Goal: Task Accomplishment & Management: Use online tool/utility

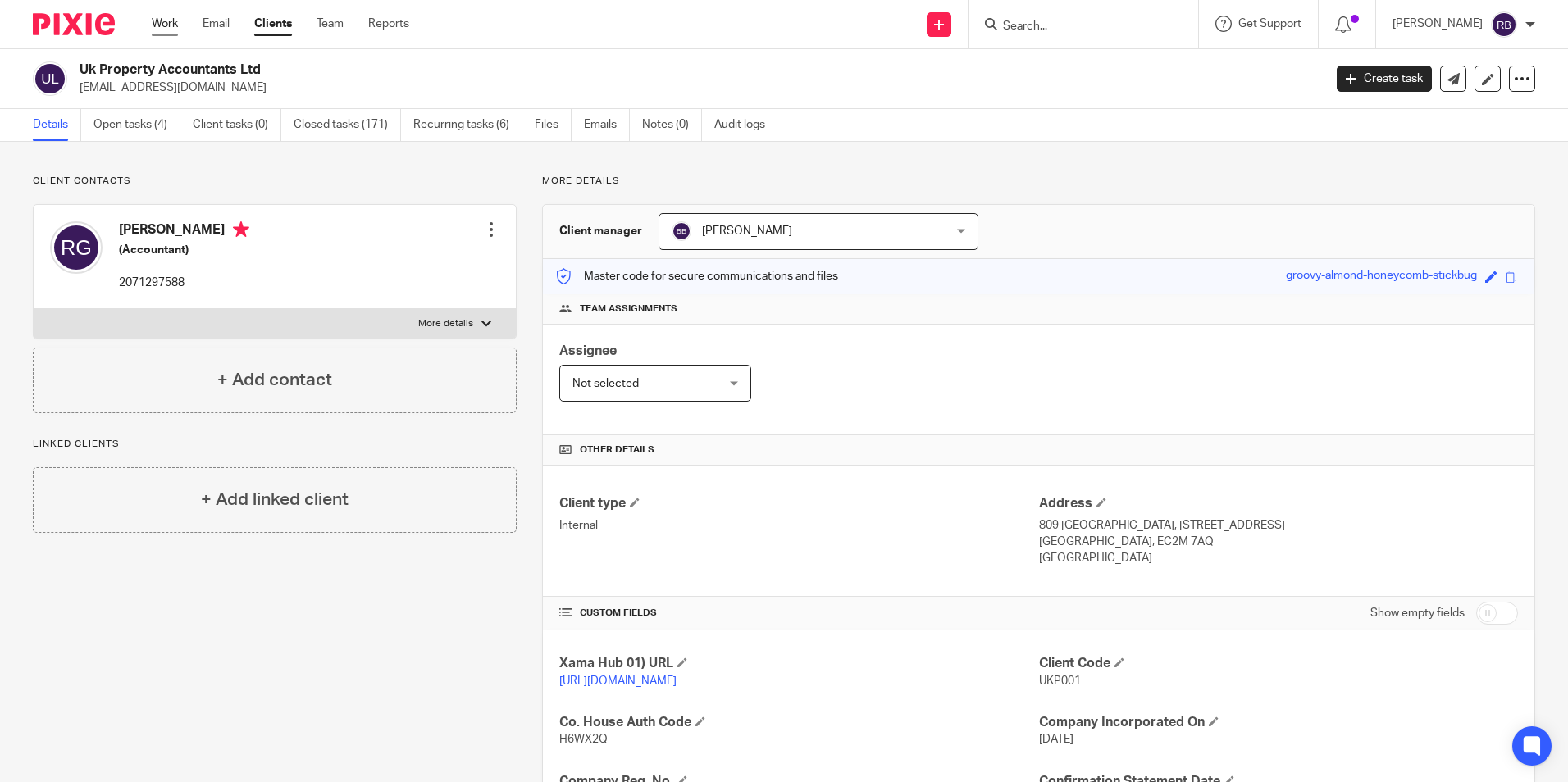
click at [156, 28] on div "Work Email Clients Team Reports Work Email Clients Team Reports Settings" at bounding box center [284, 24] width 299 height 48
click at [171, 36] on div "Work Email Clients Team Reports Work Email Clients Team Reports Settings" at bounding box center [284, 24] width 299 height 48
drag, startPoint x: 171, startPoint y: 36, endPoint x: 166, endPoint y: 27, distance: 10.3
click at [166, 27] on link "Work" at bounding box center [164, 23] width 26 height 16
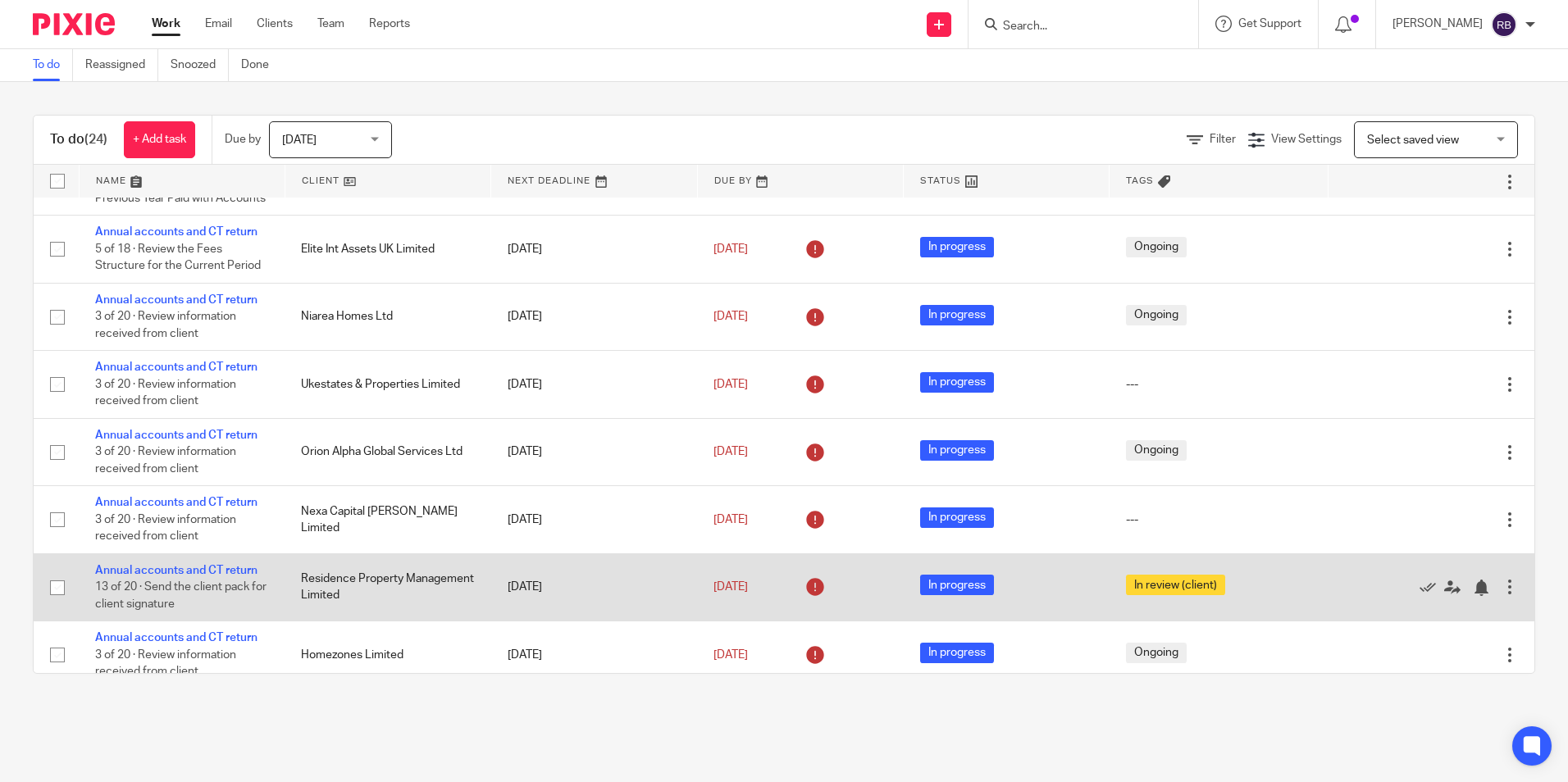
scroll to position [420, 0]
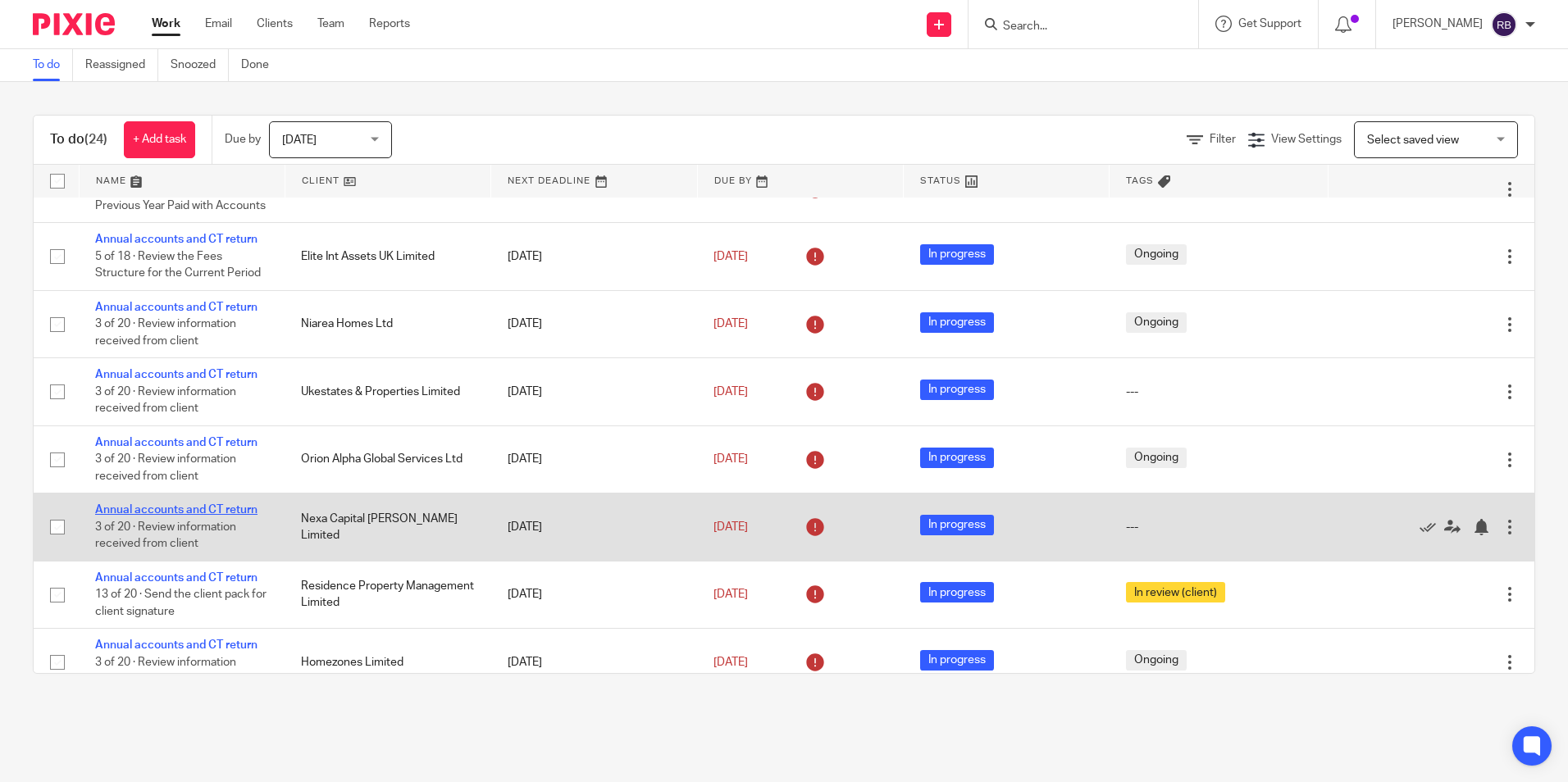
click at [234, 516] on link "Annual accounts and CT return" at bounding box center [176, 510] width 162 height 12
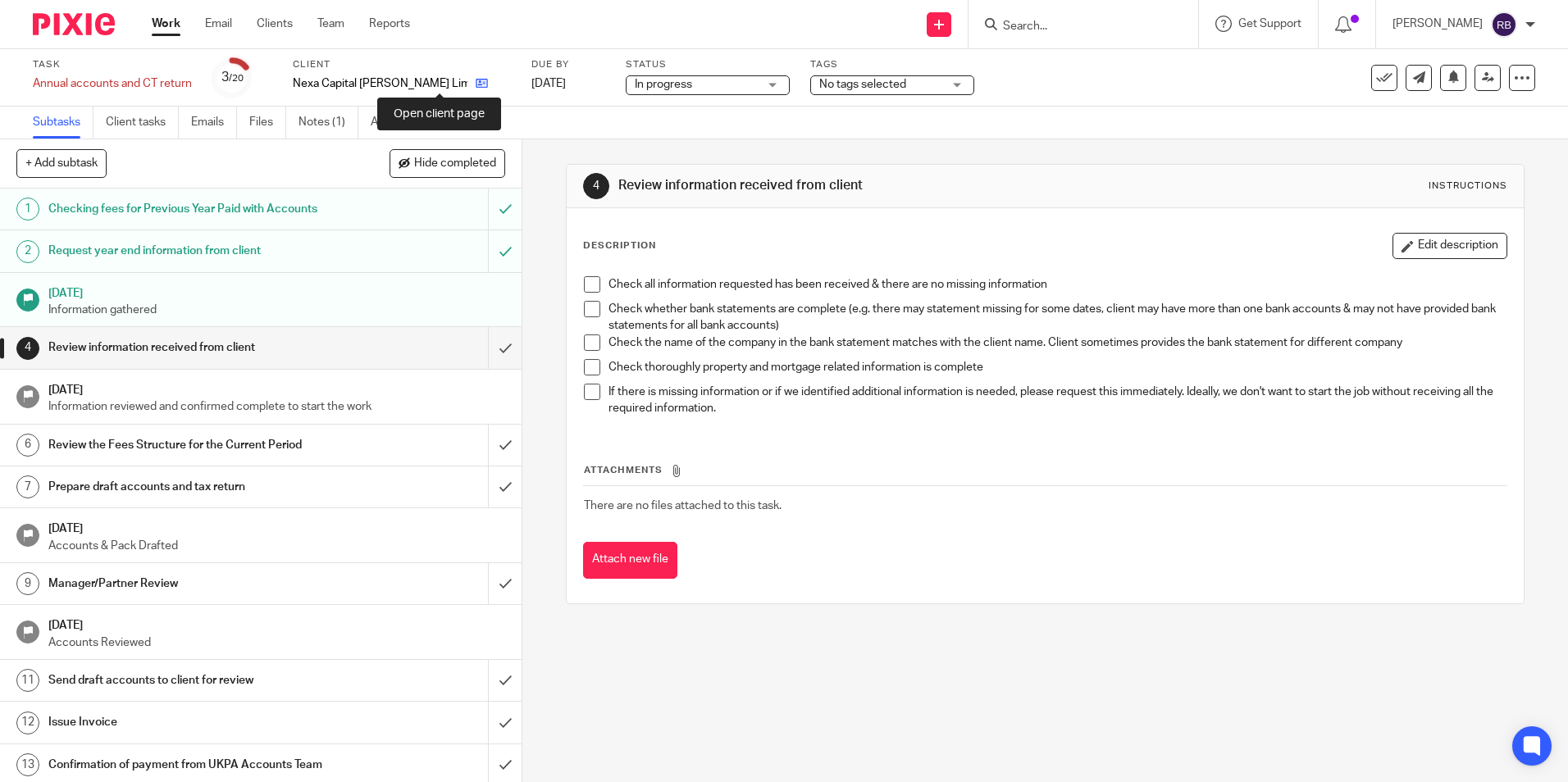
click at [475, 81] on icon at bounding box center [481, 83] width 13 height 13
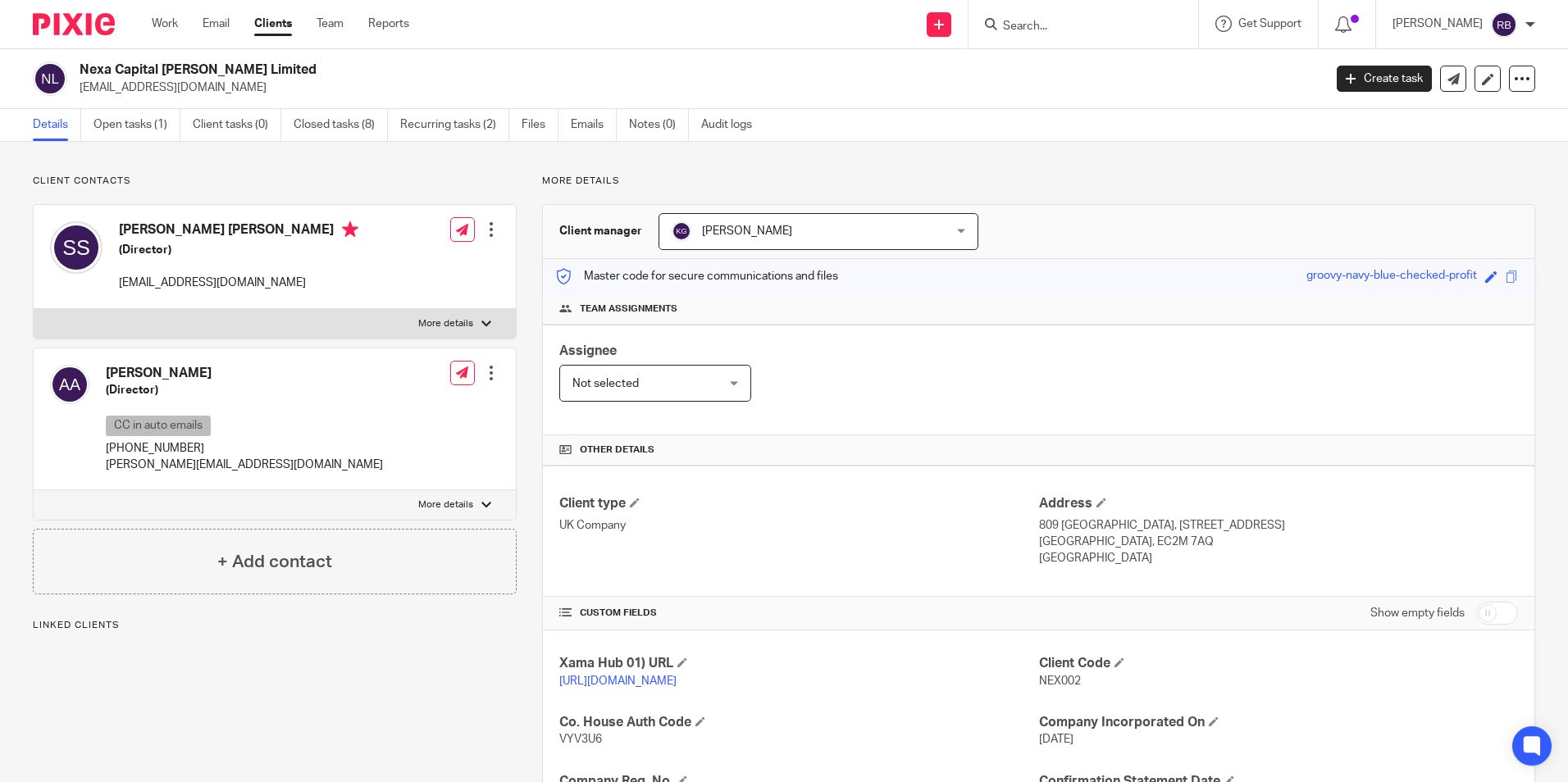
scroll to position [328, 0]
